Goal: Task Accomplishment & Management: Manage account settings

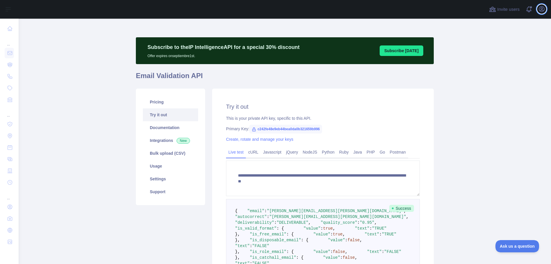
click at [542, 8] on icon "button" at bounding box center [541, 8] width 5 height 5
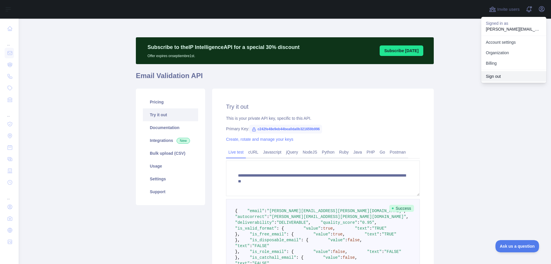
click at [497, 77] on button "Sign out" at bounding box center [513, 76] width 65 height 10
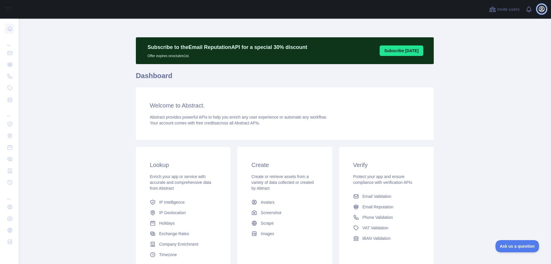
click at [542, 10] on icon "button" at bounding box center [541, 8] width 5 height 5
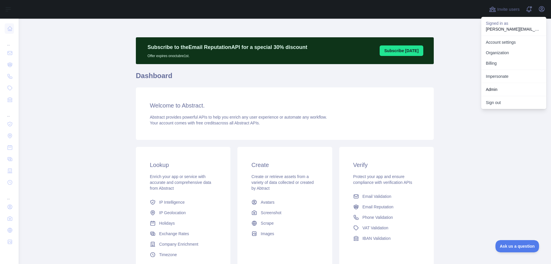
click at [502, 88] on link "Admin" at bounding box center [513, 89] width 65 height 10
